Goal: Task Accomplishment & Management: Use online tool/utility

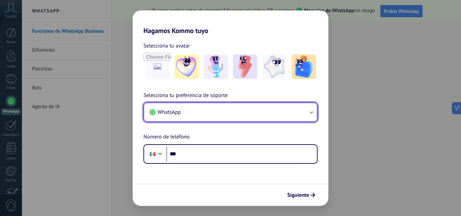
click at [310, 113] on icon "button" at bounding box center [311, 112] width 7 height 7
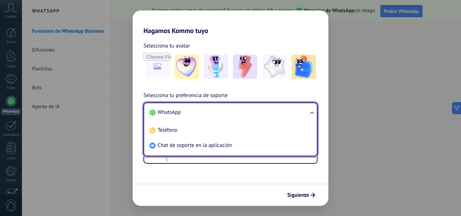
click at [310, 113] on ul "WhatsApp Teléfono Chat de soporte en la aplicación" at bounding box center [230, 130] width 174 height 54
click at [310, 112] on ul "WhatsApp Teléfono Chat de soporte en la aplicación" at bounding box center [230, 130] width 174 height 54
click at [167, 112] on span "WhatsApp" at bounding box center [169, 112] width 23 height 7
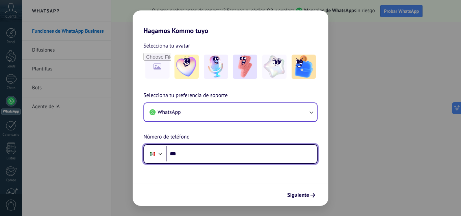
click at [185, 156] on input "***" at bounding box center [241, 154] width 150 height 16
type input "**********"
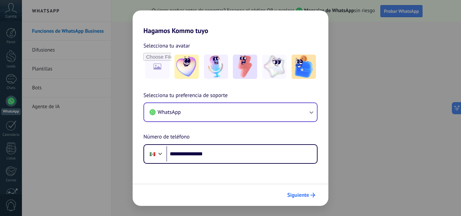
click at [297, 194] on span "Siguiente" at bounding box center [298, 195] width 22 height 5
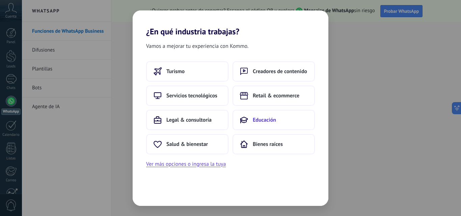
click at [258, 119] on span "Educación" at bounding box center [264, 120] width 23 height 7
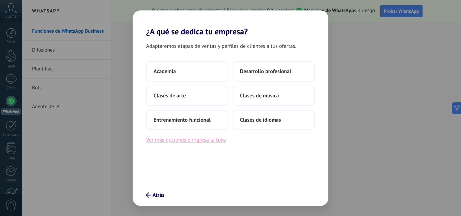
click at [211, 138] on button "Ver más opciones o ingresa la tuya" at bounding box center [186, 140] width 80 height 9
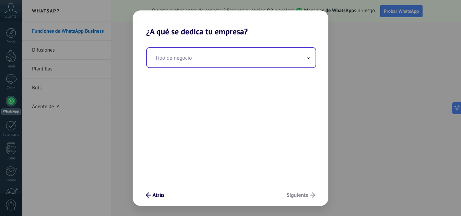
click at [311, 61] on input "text" at bounding box center [231, 58] width 169 height 20
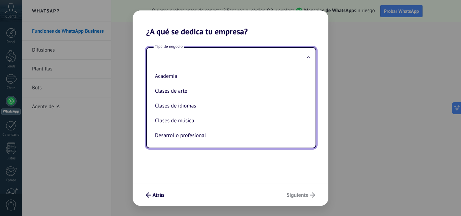
drag, startPoint x: 309, startPoint y: 63, endPoint x: 307, endPoint y: 80, distance: 16.7
click at [307, 80] on div "Tipo de negocio Academia Clases de arte Clases de idiomas Clases de música Desa…" at bounding box center [231, 97] width 170 height 101
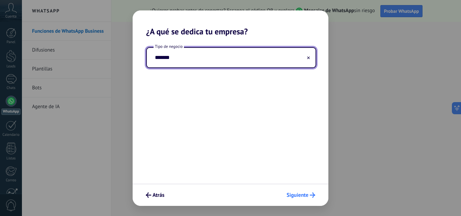
type input "*******"
click at [306, 195] on span "Siguiente" at bounding box center [297, 195] width 22 height 5
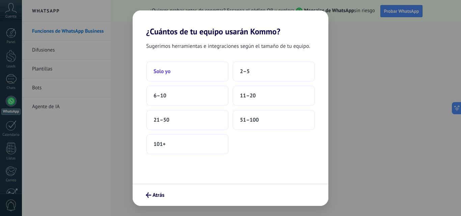
click at [177, 67] on button "Solo yo" at bounding box center [187, 71] width 82 height 20
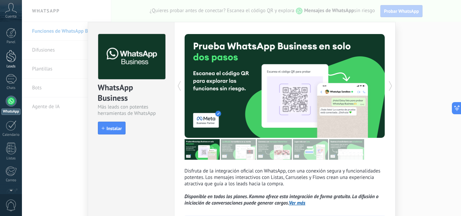
click at [13, 59] on div at bounding box center [11, 56] width 10 height 12
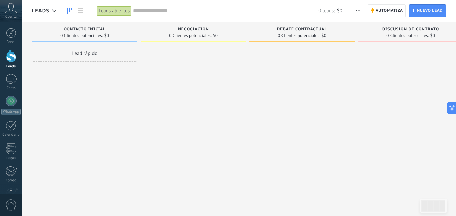
click at [14, 13] on div "Cuenta" at bounding box center [11, 11] width 22 height 22
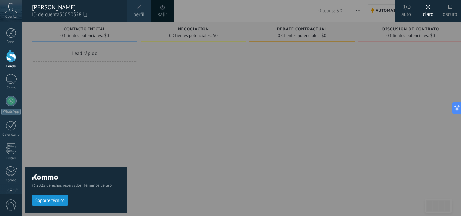
click at [407, 12] on div "auto" at bounding box center [406, 13] width 10 height 18
click at [14, 33] on div at bounding box center [11, 33] width 10 height 10
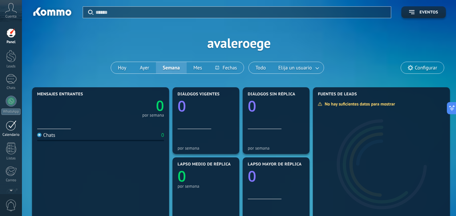
click at [9, 124] on div at bounding box center [11, 125] width 11 height 10
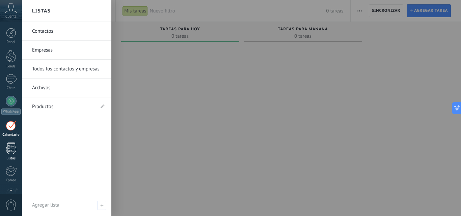
click at [10, 150] on div at bounding box center [11, 149] width 10 height 12
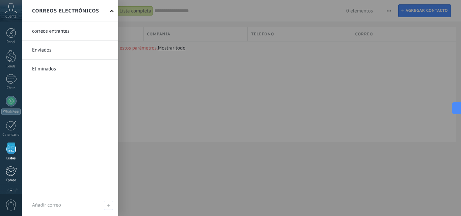
click at [11, 172] on div at bounding box center [10, 171] width 11 height 10
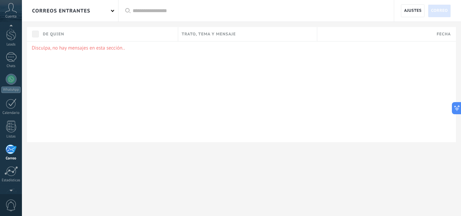
scroll to position [15, 0]
click at [10, 64] on div at bounding box center [11, 64] width 11 height 10
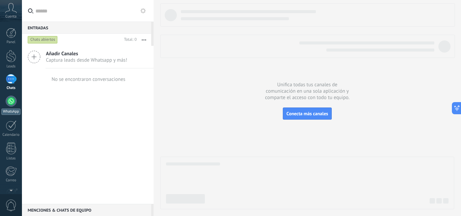
click at [15, 99] on div at bounding box center [11, 101] width 11 height 11
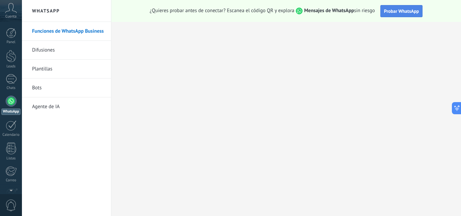
click at [409, 11] on span "Probar WhatsApp" at bounding box center [401, 11] width 35 height 6
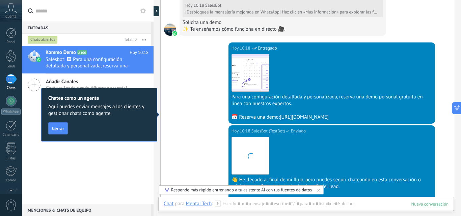
scroll to position [528, 0]
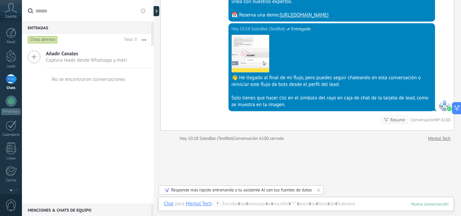
click at [301, 15] on link "[URL][DOMAIN_NAME]" at bounding box center [304, 15] width 49 height 6
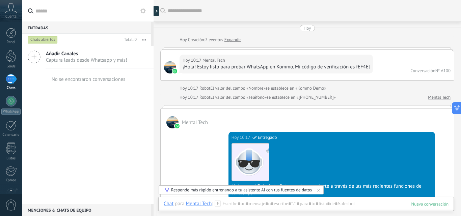
scroll to position [571, 0]
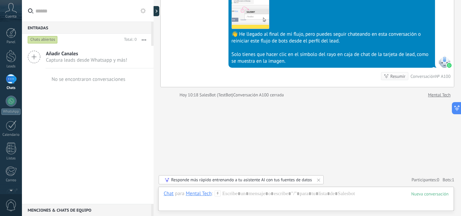
click at [12, 16] on span "Cuenta" at bounding box center [10, 17] width 11 height 4
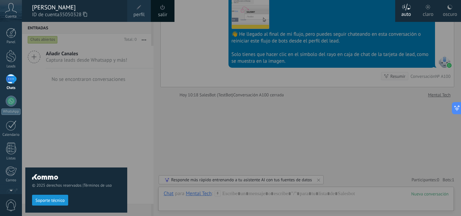
click at [87, 14] on icon at bounding box center [85, 14] width 4 height 5
click at [12, 36] on div at bounding box center [11, 33] width 10 height 10
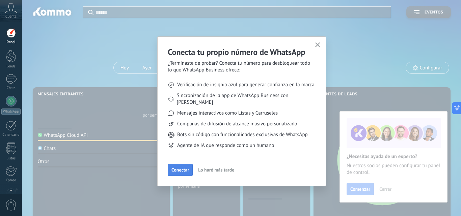
click at [184, 168] on span "Conectar" at bounding box center [180, 170] width 18 height 5
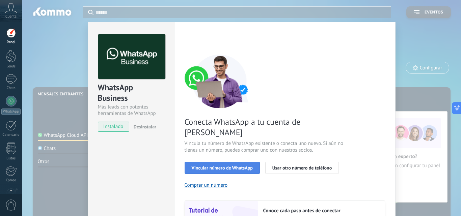
click at [248, 166] on span "Vincular número de WhatsApp" at bounding box center [222, 168] width 61 height 5
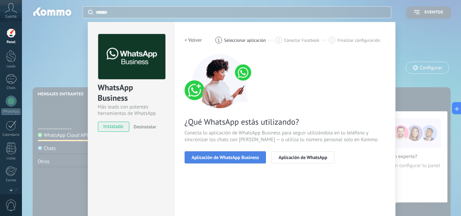
click at [251, 156] on span "Aplicación de WhatsApp Business" at bounding box center [225, 157] width 67 height 5
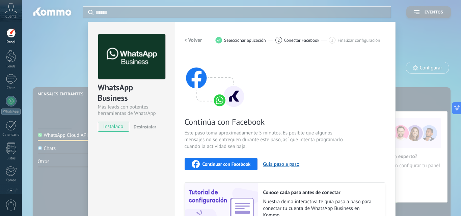
click at [132, 149] on div "WhatsApp Business Más leads con potentes herramientas de WhatsApp instalado Des…" at bounding box center [131, 144] width 86 height 245
click at [407, 49] on div "WhatsApp Business Más leads con potentes herramientas de WhatsApp instalado Des…" at bounding box center [241, 108] width 439 height 216
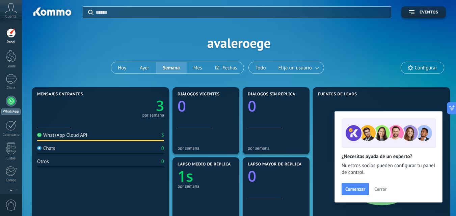
click at [10, 100] on div at bounding box center [11, 101] width 11 height 11
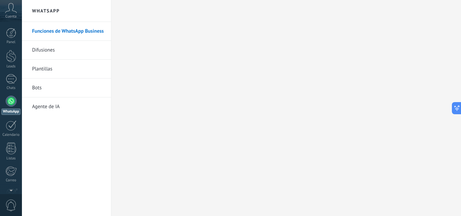
click at [54, 52] on link "Difusiones" at bounding box center [68, 50] width 72 height 19
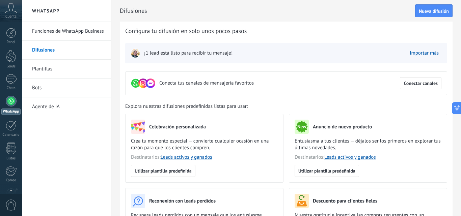
click at [52, 70] on link "Plantillas" at bounding box center [68, 69] width 72 height 19
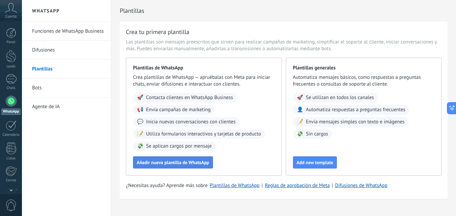
click at [170, 165] on span "Añadir nueva plantilla de WhatsApp" at bounding box center [173, 162] width 73 height 5
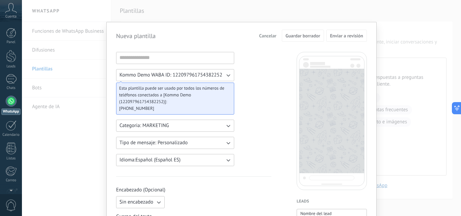
click at [225, 73] on icon "button" at bounding box center [228, 75] width 7 height 7
click at [226, 74] on li "Kommo Demo WABA ID: 122097961754382252" at bounding box center [173, 75] width 122 height 11
click at [211, 59] on input at bounding box center [174, 57] width 117 height 11
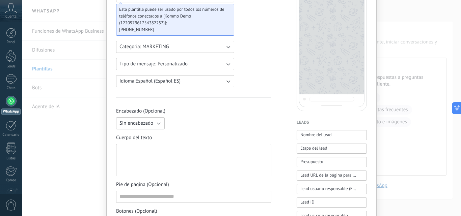
scroll to position [81, 0]
